Goal: Task Accomplishment & Management: Complete application form

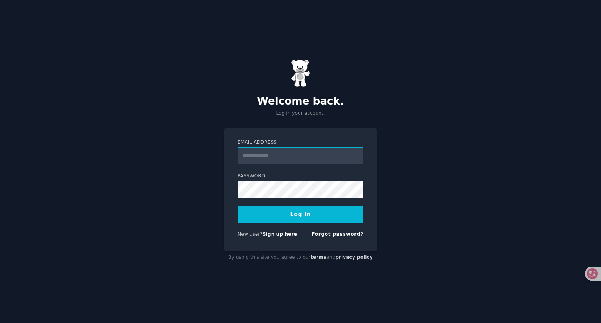
type input "**********"
click at [295, 214] on button "Log In" at bounding box center [300, 214] width 126 height 16
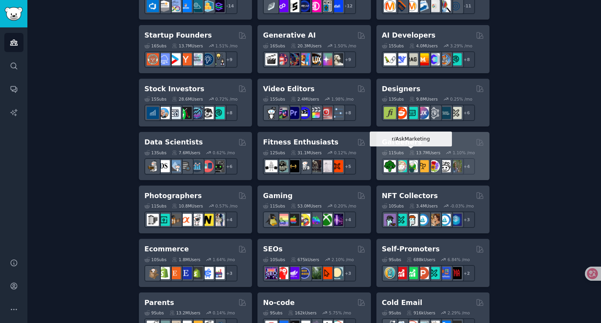
scroll to position [235, 0]
